Goal: Transaction & Acquisition: Book appointment/travel/reservation

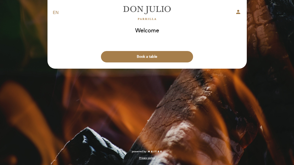
click at [179, 54] on button "Book a table" at bounding box center [147, 56] width 92 height 11
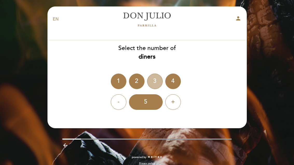
click at [156, 78] on div "3" at bounding box center [155, 82] width 16 height 16
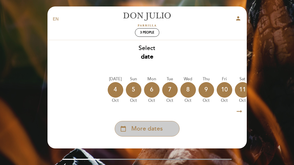
click at [171, 124] on div "calendar_today More dates" at bounding box center [147, 129] width 65 height 16
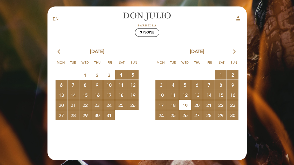
click at [223, 71] on span "1 RESERVATIONS AVAILABLE" at bounding box center [220, 75] width 11 height 10
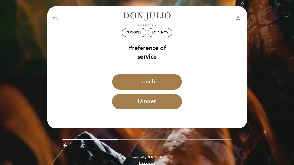
click at [176, 82] on button "Lunch" at bounding box center [147, 82] width 70 height 16
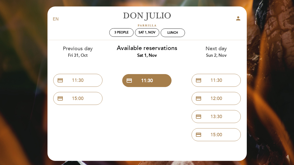
click at [224, 50] on div "Next day Sun 2, Nov" at bounding box center [217, 51] width 62 height 13
click at [221, 49] on div "Next day Sun 2, Nov" at bounding box center [217, 51] width 62 height 13
click at [225, 50] on div "Next day Sun 2, Nov" at bounding box center [217, 51] width 62 height 13
click at [243, 63] on div "Next day Sun 2, Nov credit_card 11:30 credit_card 12:00 credit_card 13:30 credi…" at bounding box center [216, 92] width 69 height 104
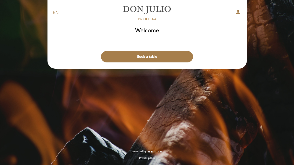
click at [177, 54] on button "Book a table" at bounding box center [147, 56] width 92 height 11
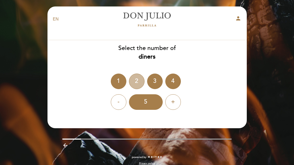
click at [138, 78] on div "2" at bounding box center [137, 82] width 16 height 16
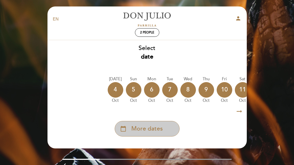
click at [168, 126] on div "calendar_today More dates" at bounding box center [147, 129] width 65 height 16
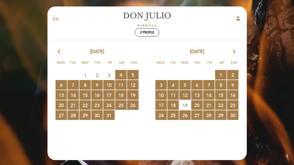
click at [189, 82] on span "5 RESERVATIONS AVAILABLE" at bounding box center [184, 85] width 11 height 10
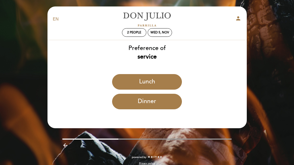
click at [166, 81] on button "Lunch" at bounding box center [147, 82] width 70 height 16
